Goal: Find contact information: Find contact information

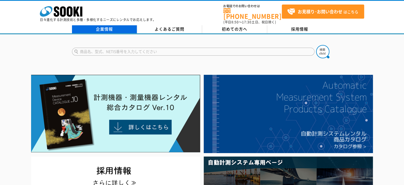
click at [114, 28] on link "企業情報" at bounding box center [104, 29] width 65 height 8
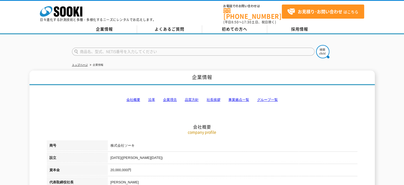
click at [132, 97] on link "会社概要" at bounding box center [133, 99] width 14 height 4
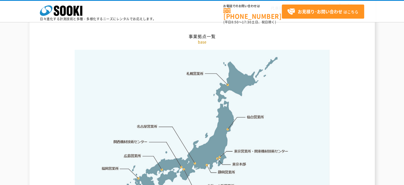
scroll to position [1156, 0]
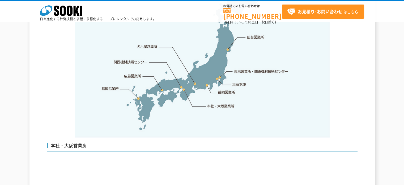
click at [220, 103] on link "本社・大阪営業所" at bounding box center [221, 105] width 28 height 5
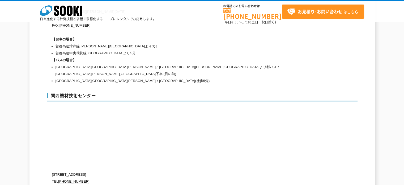
scroll to position [2277, 0]
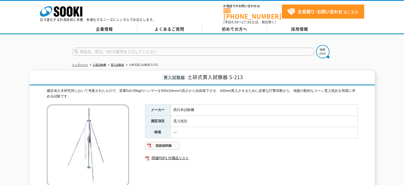
scroll to position [53, 0]
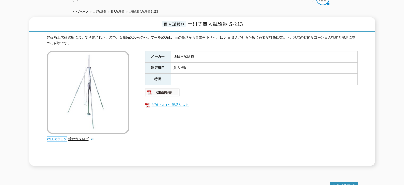
click at [170, 101] on link "関連PDF1 付属品リスト" at bounding box center [251, 104] width 212 height 7
click at [161, 88] on img at bounding box center [162, 92] width 35 height 8
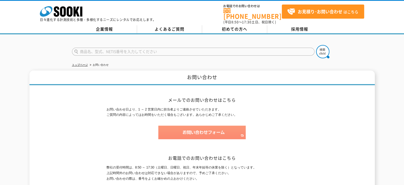
scroll to position [110, 0]
